Goal: Information Seeking & Learning: Learn about a topic

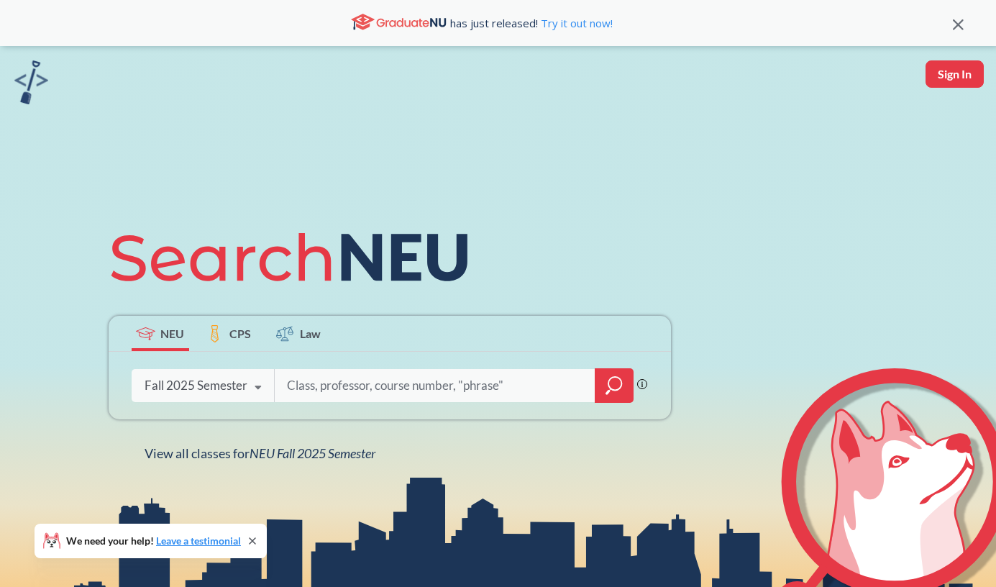
click at [523, 386] on input "search" at bounding box center [434, 385] width 299 height 30
click at [602, 392] on div at bounding box center [613, 385] width 39 height 35
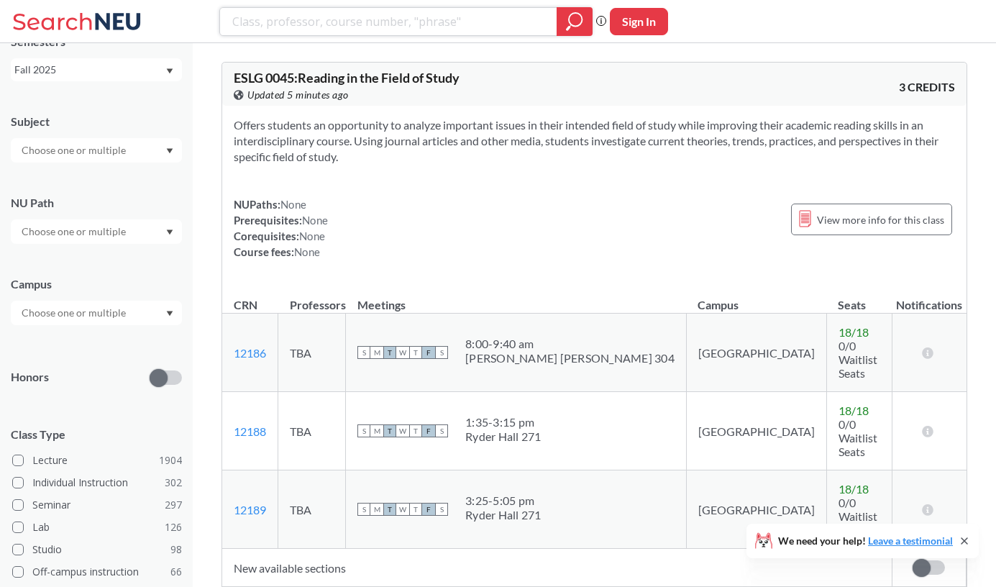
scroll to position [88, 0]
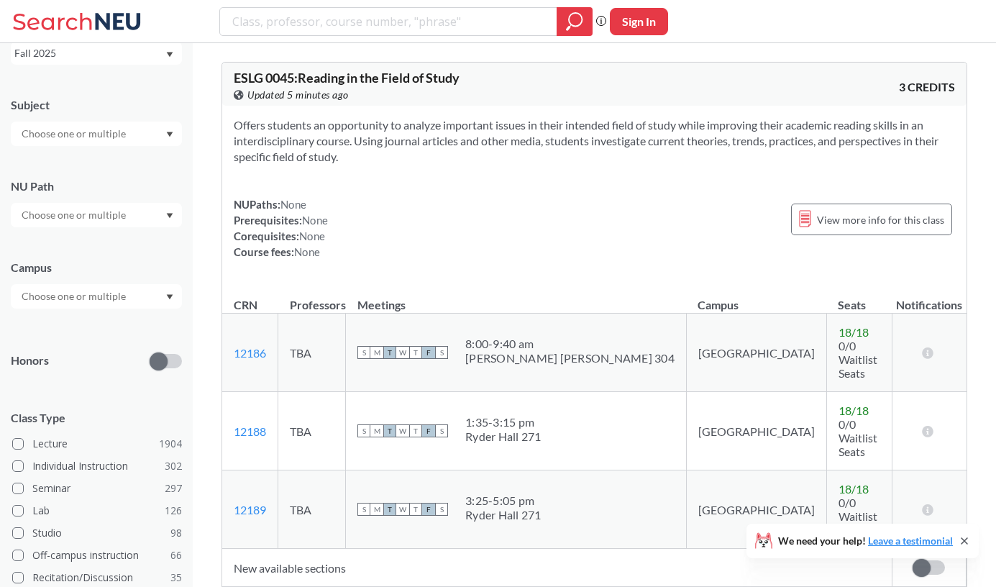
click at [150, 288] on div at bounding box center [96, 296] width 171 height 24
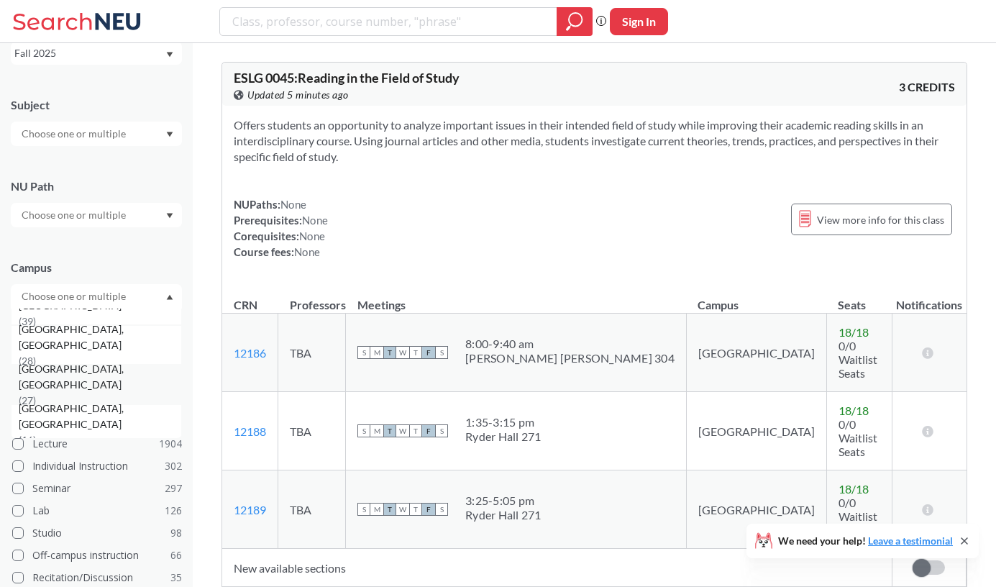
scroll to position [307, 0]
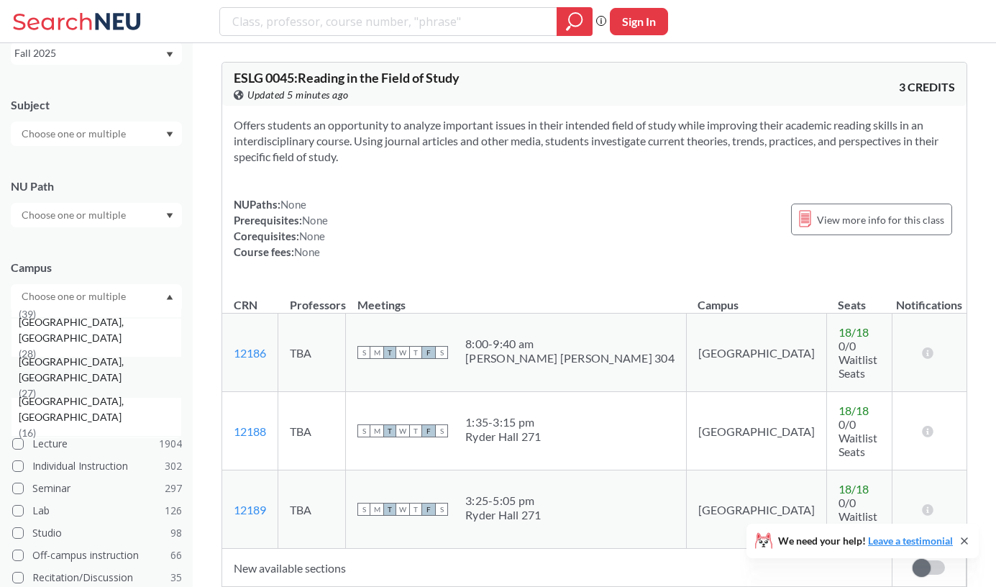
click at [109, 377] on div "[GEOGRAPHIC_DATA], [GEOGRAPHIC_DATA] ( 27 )" at bounding box center [100, 377] width 162 height 47
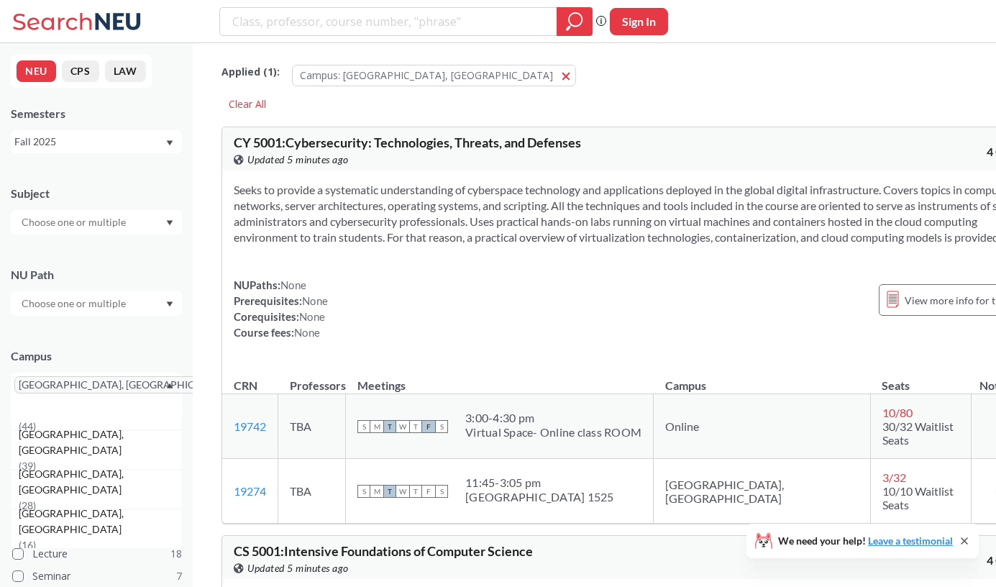
click at [144, 218] on div at bounding box center [96, 222] width 171 height 24
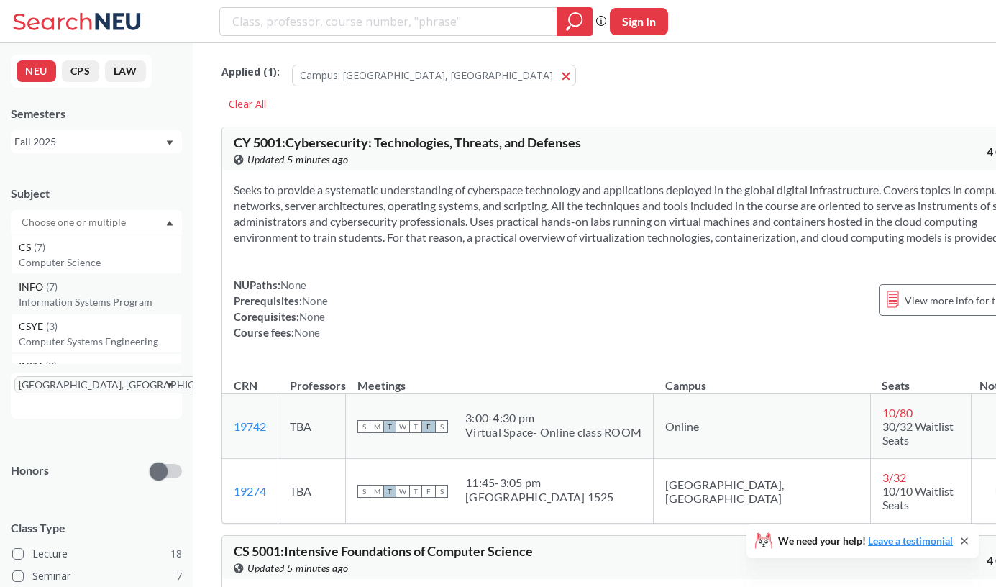
click at [115, 288] on div "INFO ( 7 )" at bounding box center [100, 287] width 162 height 16
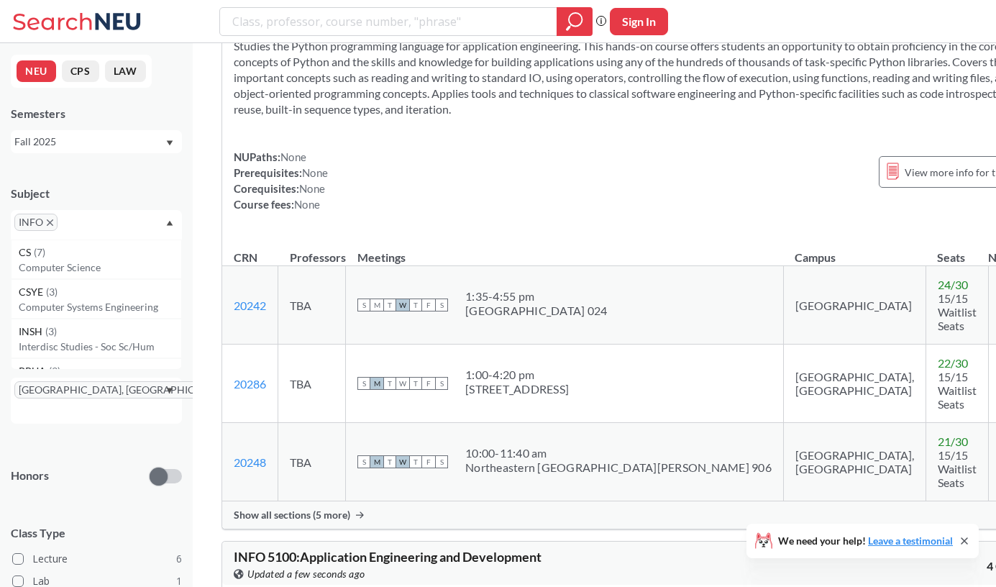
scroll to position [155, 0]
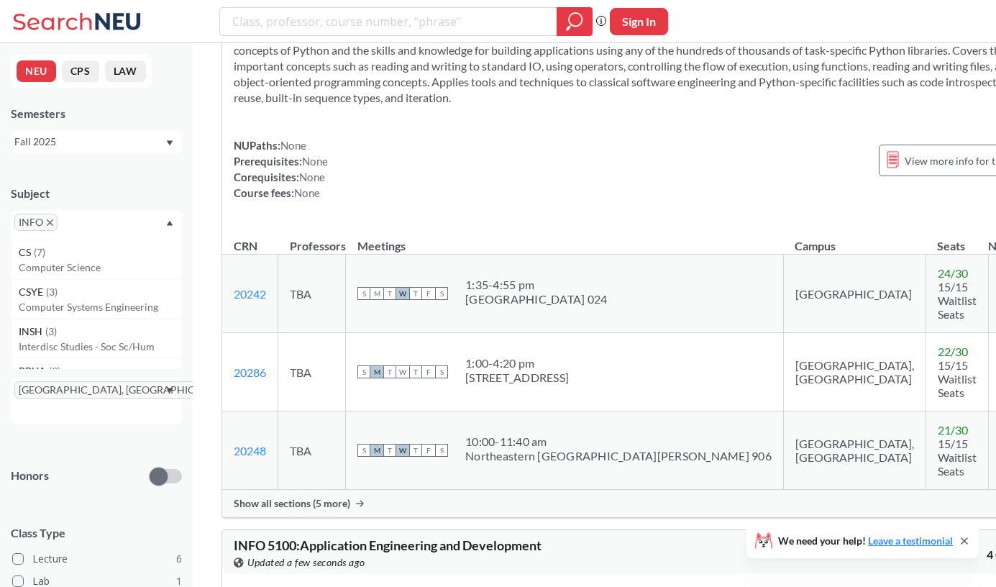
click at [352, 489] on div "Show all sections (5 more)" at bounding box center [638, 502] width 832 height 27
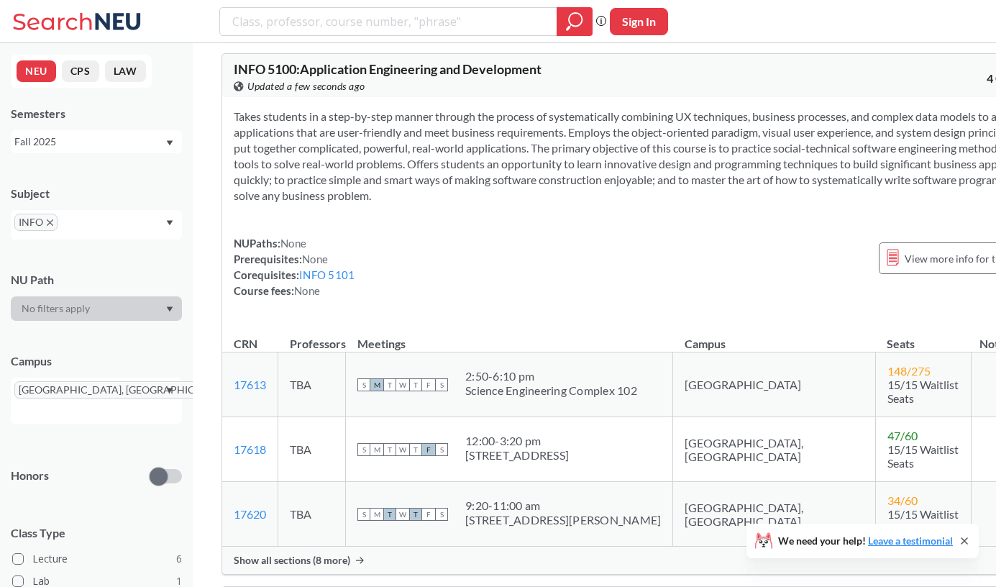
scroll to position [1072, 0]
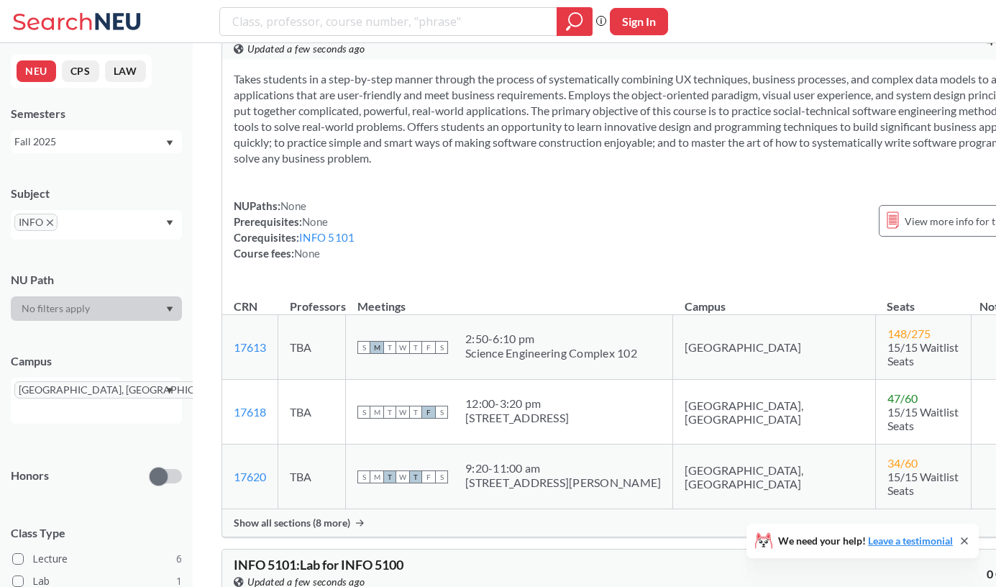
click at [331, 509] on div "Show all sections (8 more)" at bounding box center [638, 522] width 832 height 27
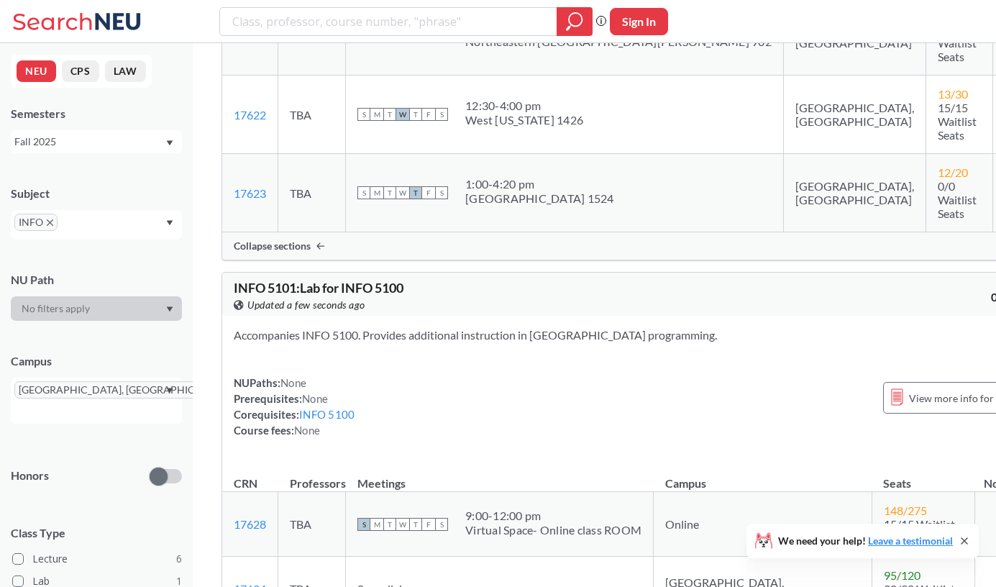
scroll to position [2024, 0]
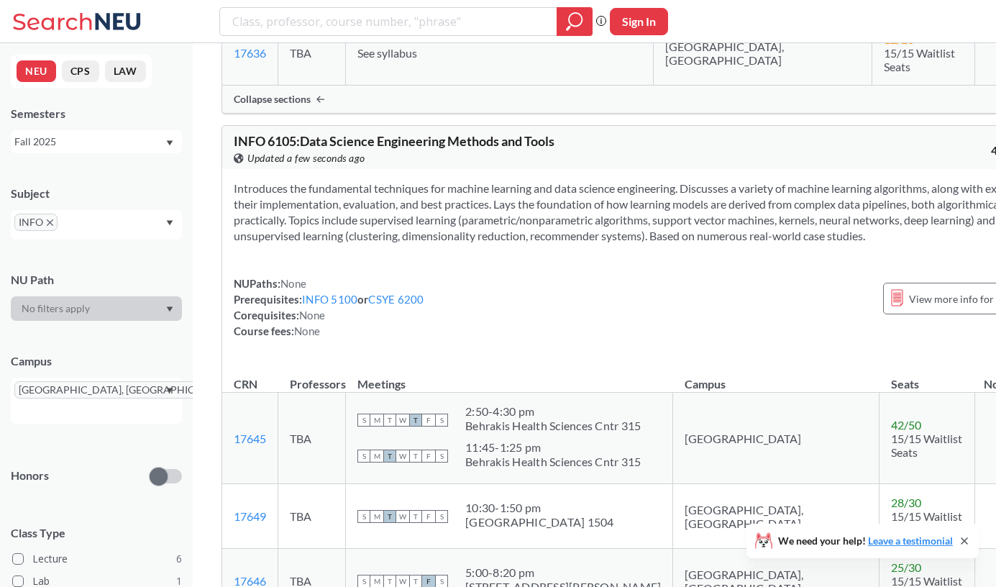
scroll to position [3214, 0]
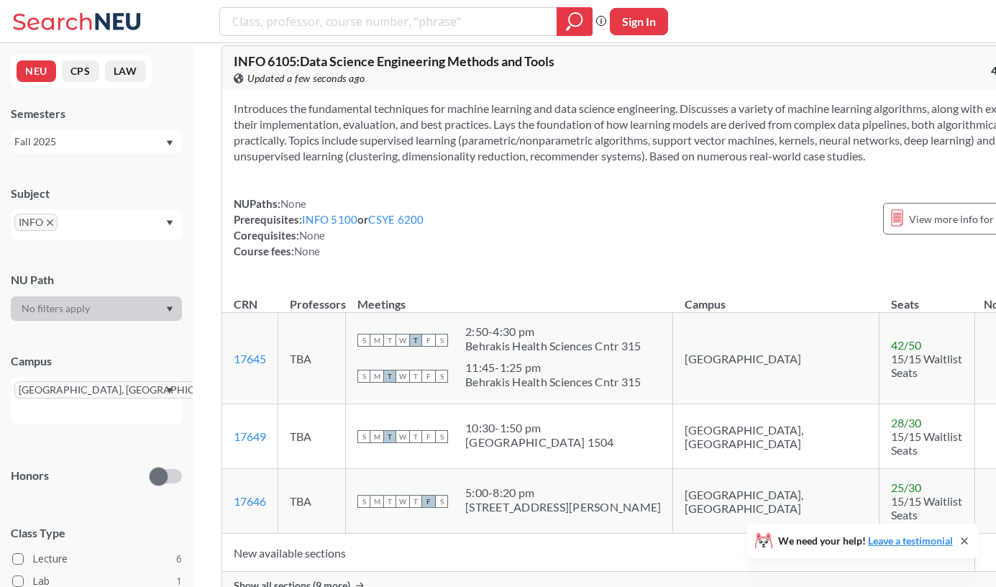
click at [336, 579] on span "Show all sections (9 more)" at bounding box center [292, 585] width 116 height 13
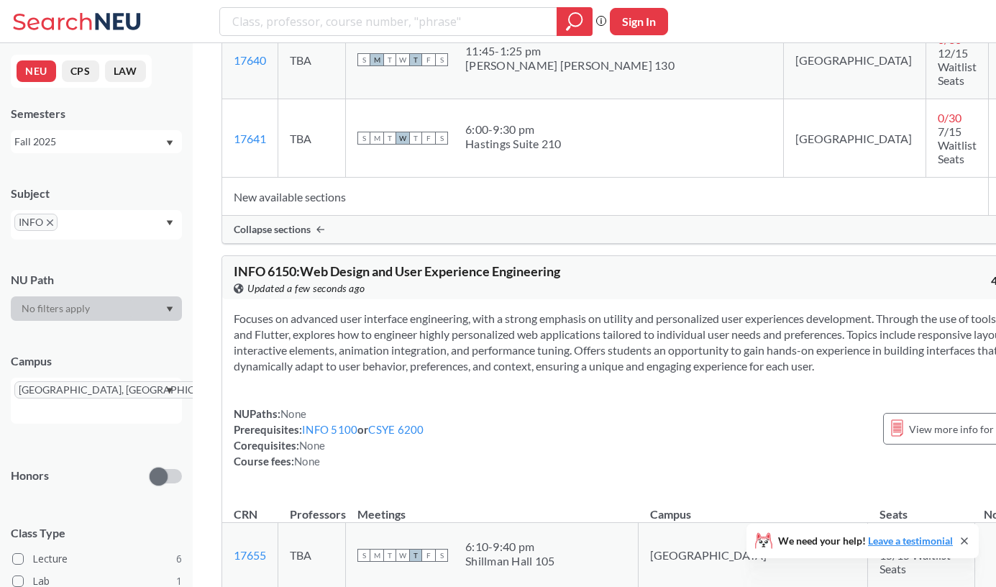
scroll to position [4323, 0]
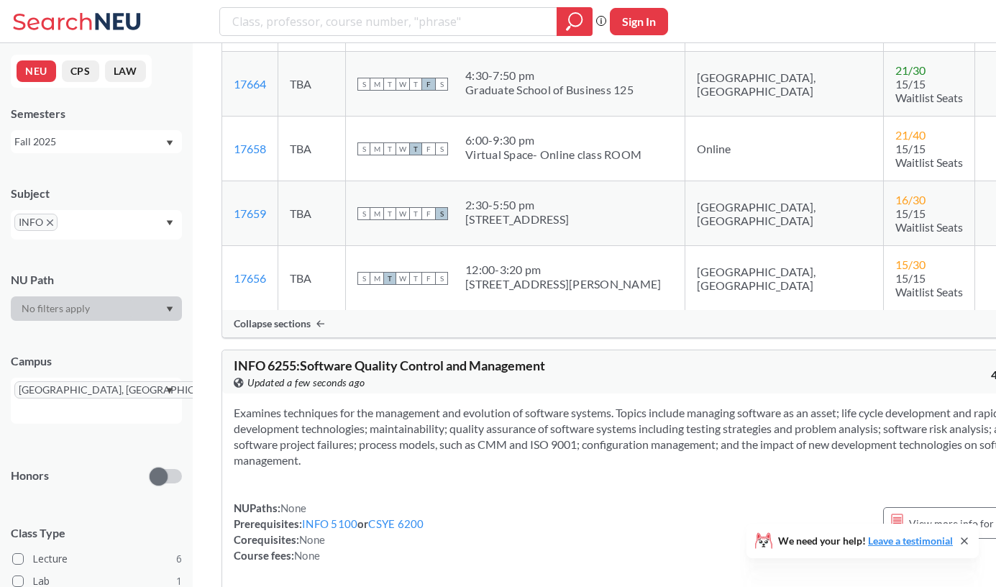
scroll to position [5040, 0]
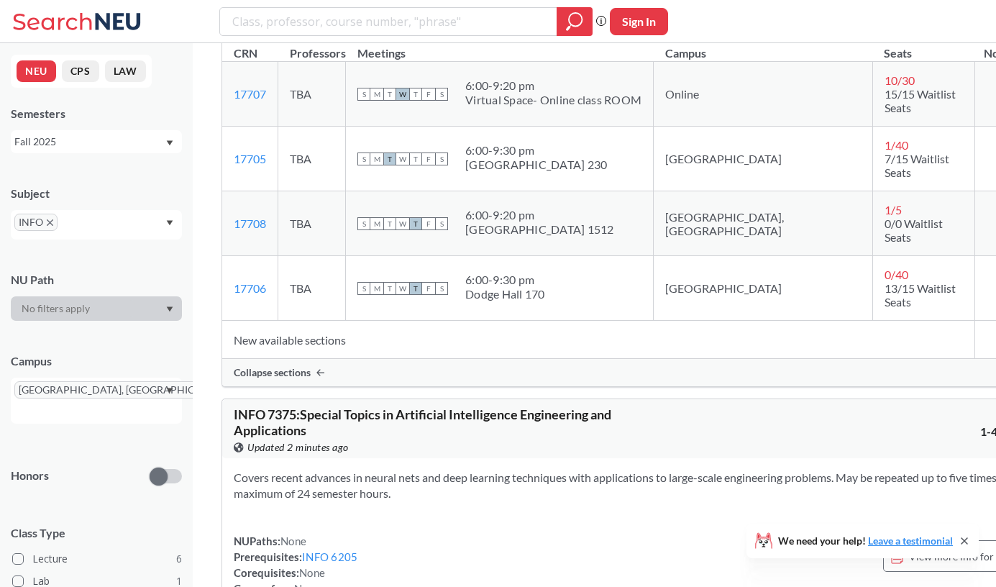
scroll to position [5590, 0]
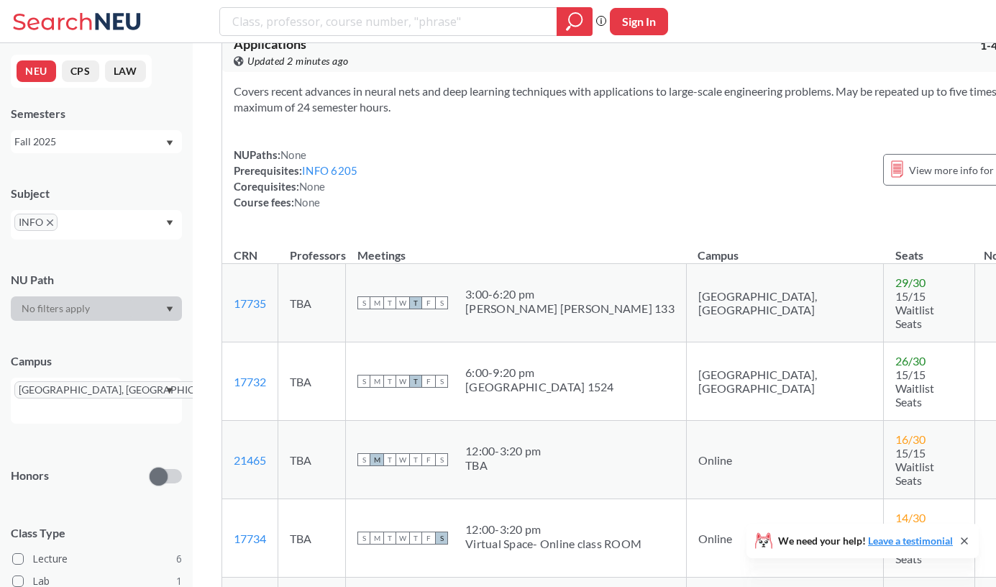
scroll to position [5979, 0]
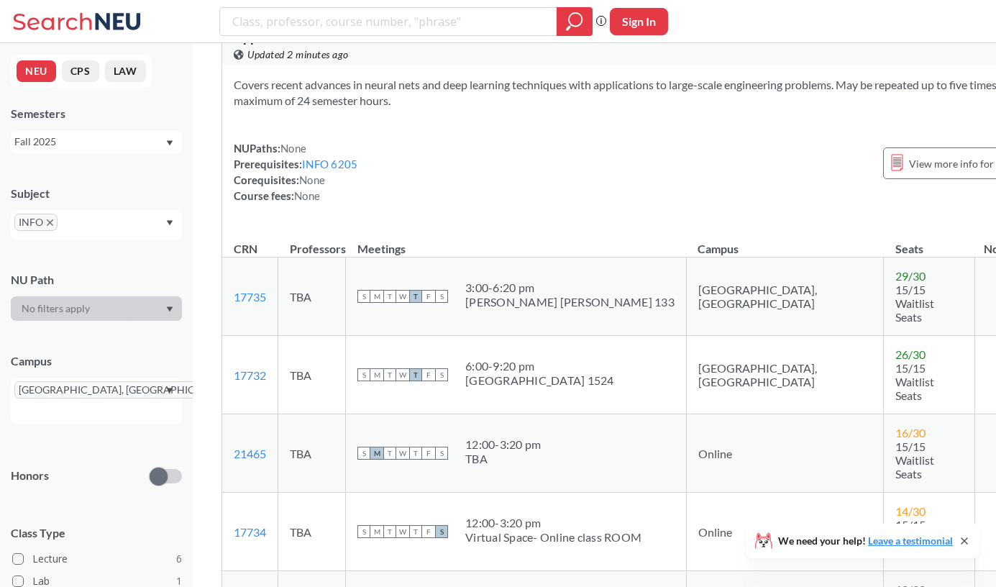
click at [78, 391] on span "[GEOGRAPHIC_DATA], [GEOGRAPHIC_DATA]" at bounding box center [128, 389] width 229 height 17
click at [156, 393] on div "[GEOGRAPHIC_DATA], [GEOGRAPHIC_DATA]" at bounding box center [96, 400] width 171 height 46
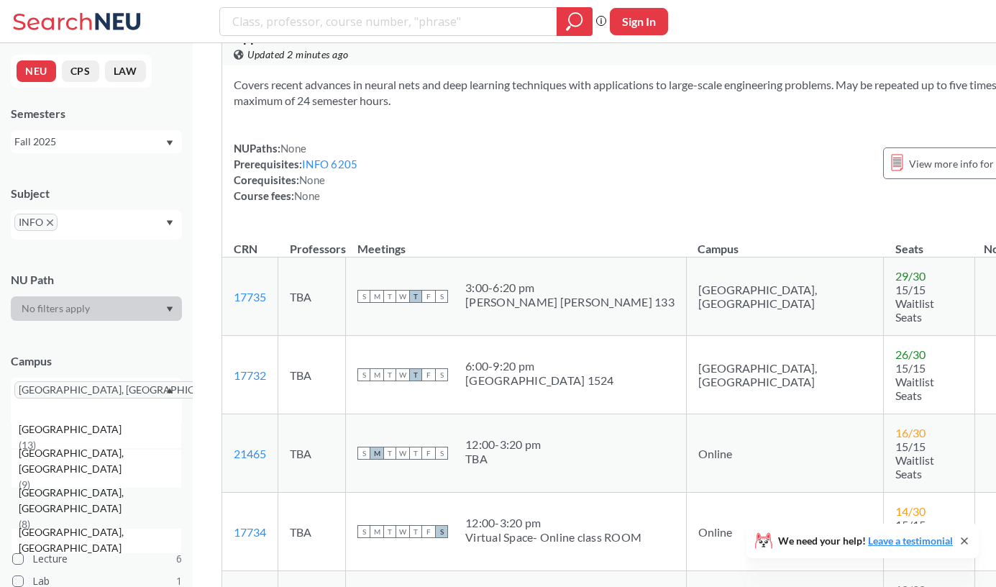
scroll to position [70, 0]
click at [109, 512] on div "[GEOGRAPHIC_DATA], [GEOGRAPHIC_DATA] ( 8 )" at bounding box center [96, 532] width 171 height 40
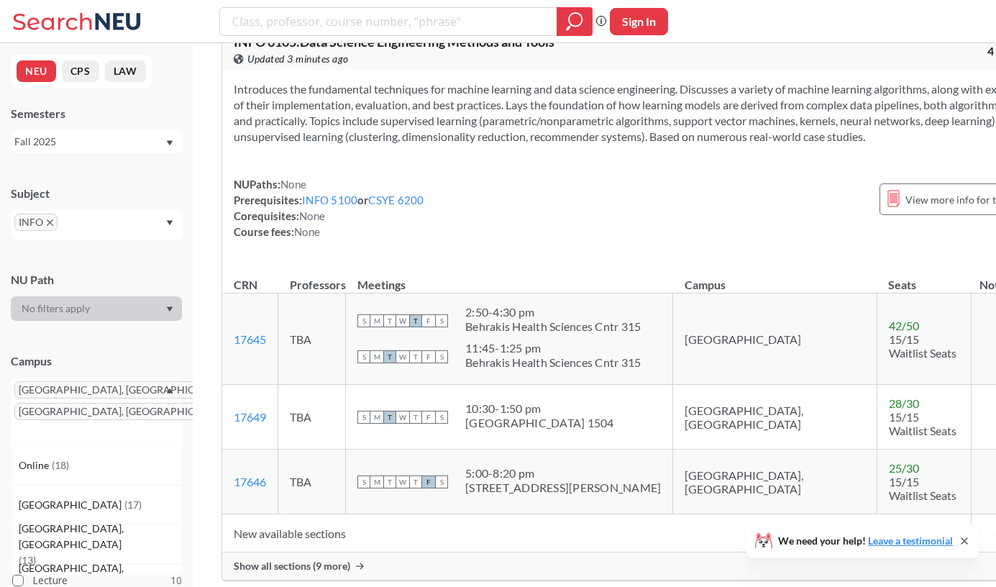
scroll to position [1663, 0]
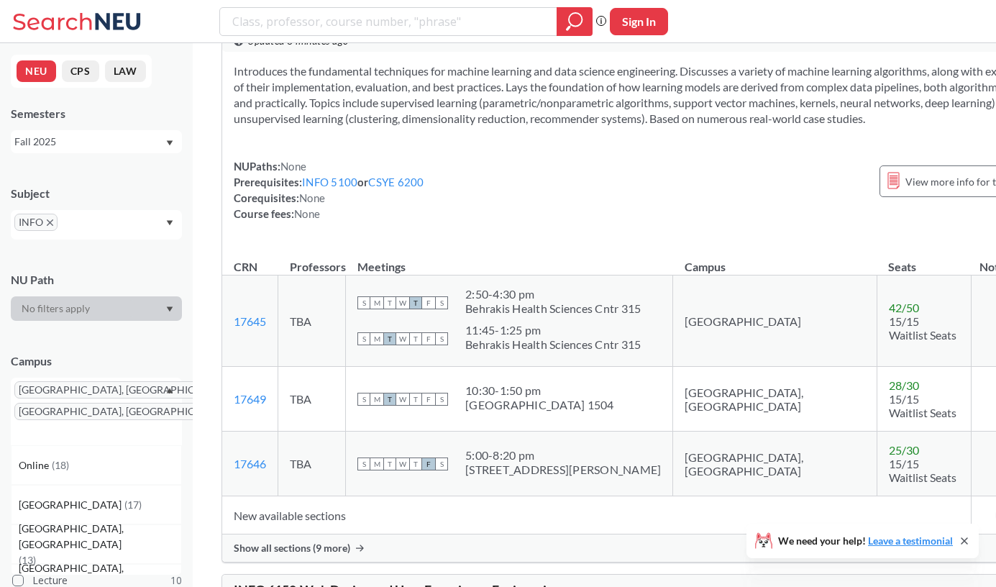
click at [322, 541] on span "Show all sections (9 more)" at bounding box center [292, 547] width 116 height 13
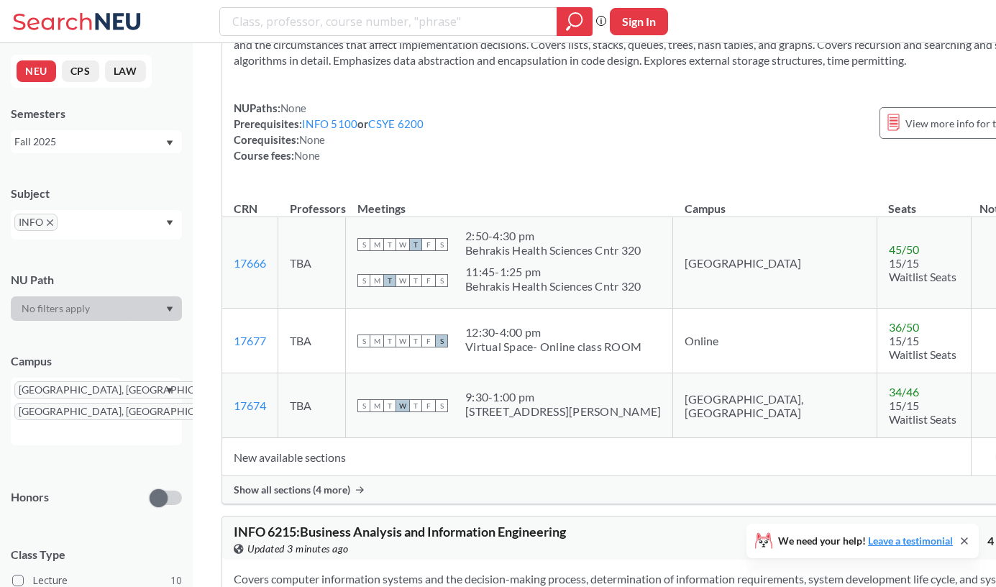
scroll to position [3559, 0]
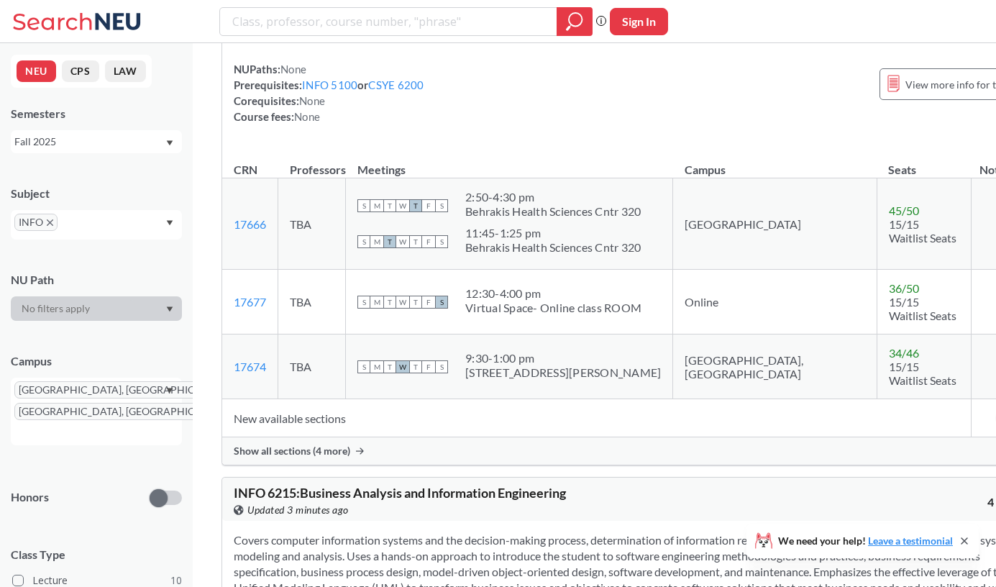
click at [338, 444] on span "Show all sections (4 more)" at bounding box center [292, 450] width 116 height 13
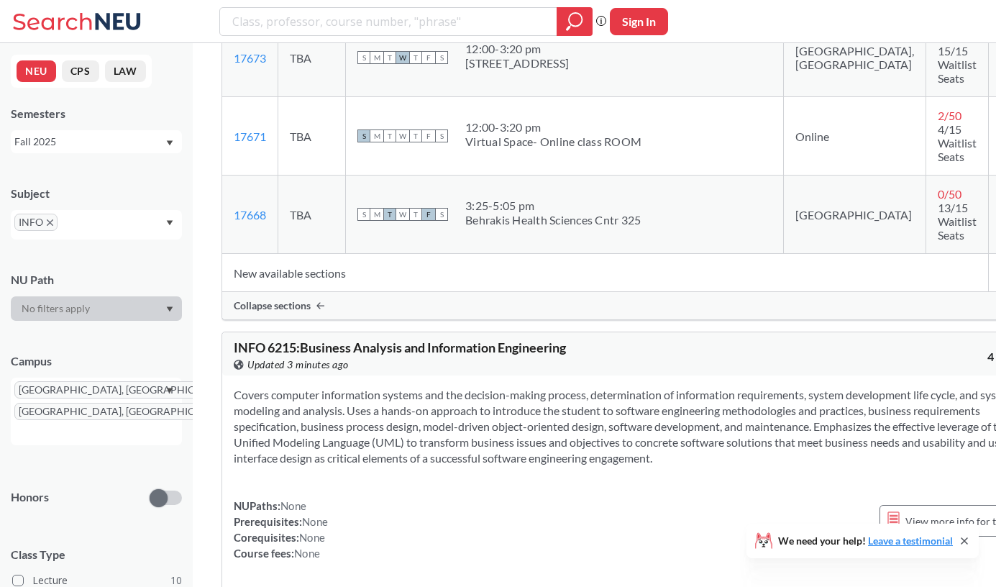
scroll to position [4066, 0]
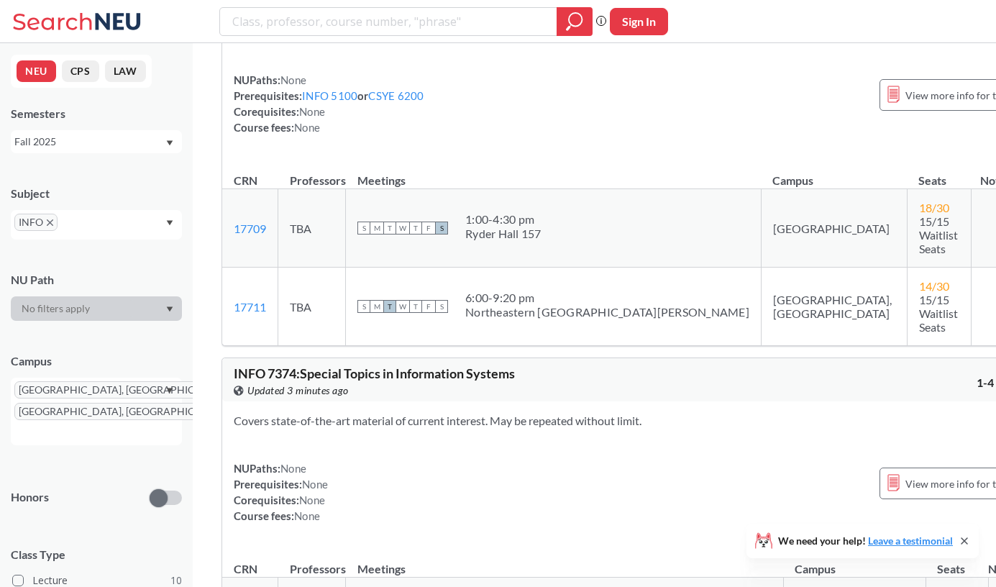
scroll to position [5834, 0]
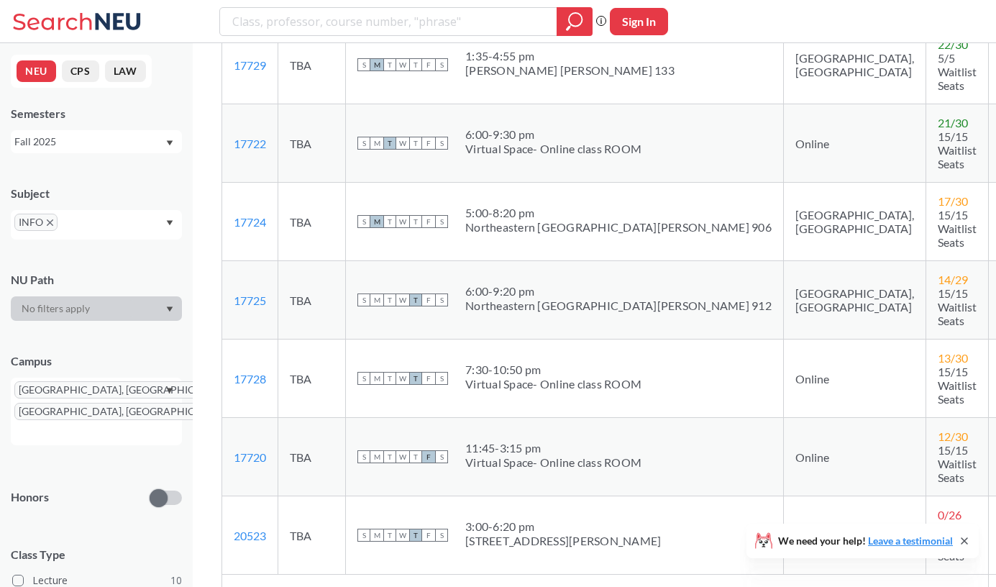
scroll to position [6442, 0]
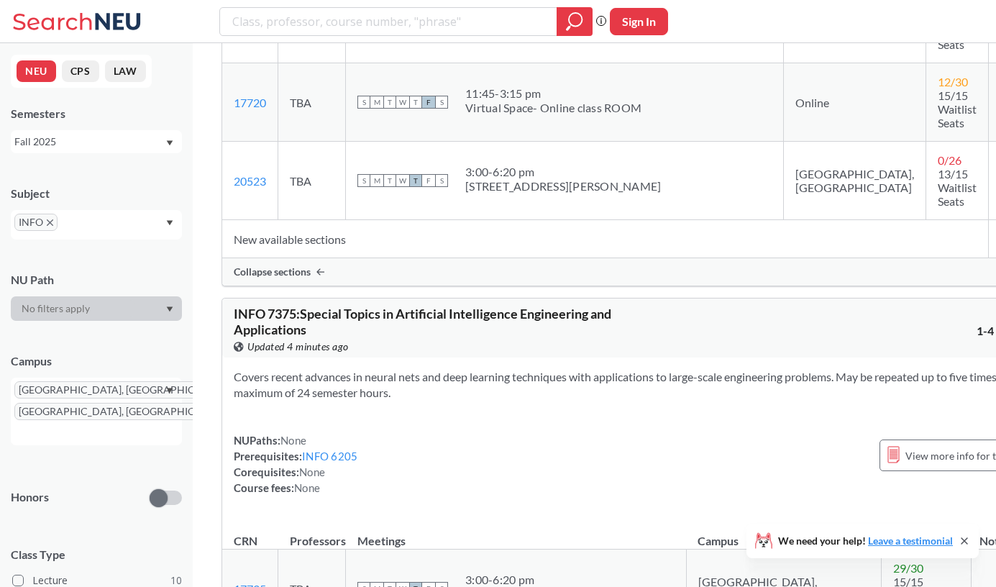
scroll to position [6797, 0]
